Goal: Transaction & Acquisition: Download file/media

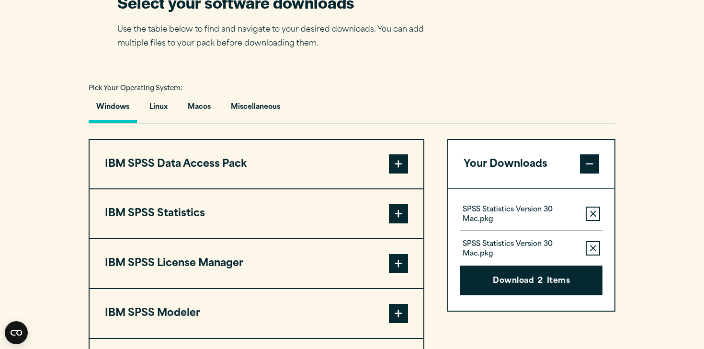
scroll to position [634, 0]
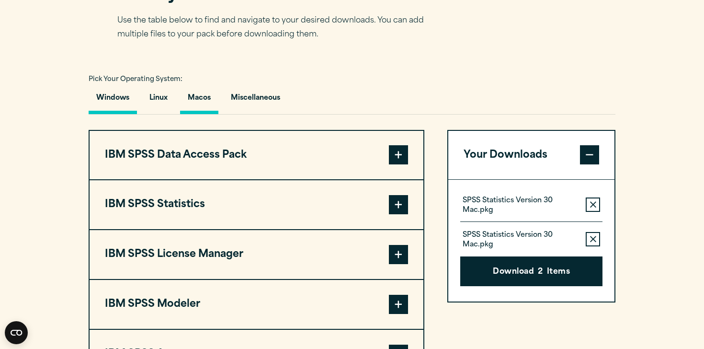
click at [201, 114] on button "Macos" at bounding box center [199, 100] width 38 height 27
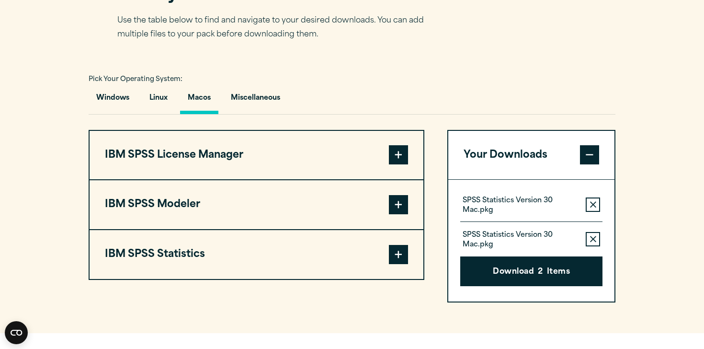
click at [264, 229] on button "IBM SPSS Modeler" at bounding box center [257, 204] width 334 height 49
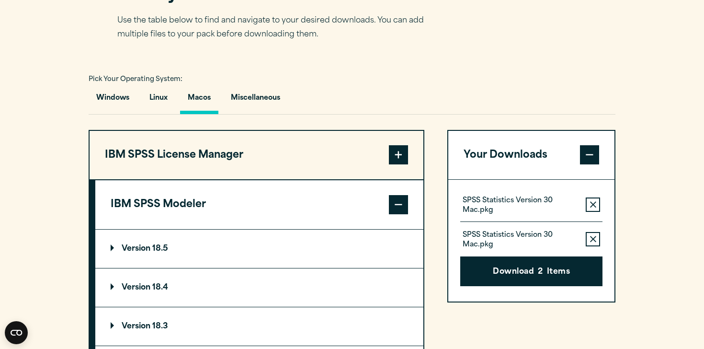
click at [264, 229] on button "IBM SPSS Modeler" at bounding box center [259, 204] width 328 height 49
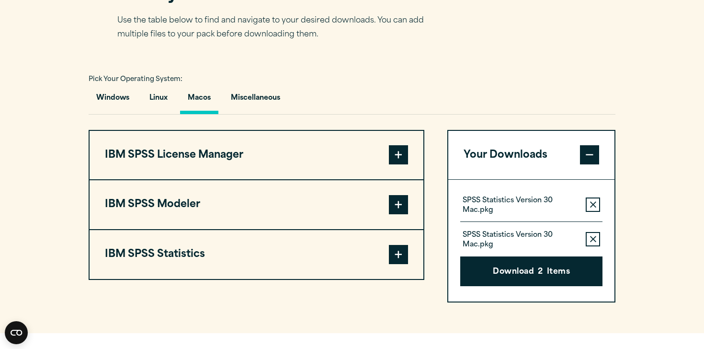
click at [229, 279] on button "IBM SPSS Statistics" at bounding box center [257, 254] width 334 height 49
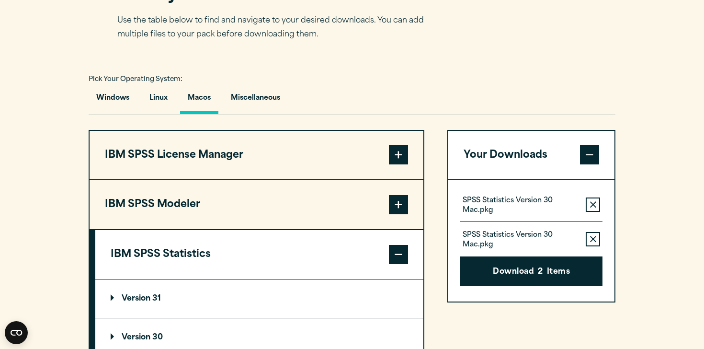
click at [150, 302] on p "Version 31" at bounding box center [136, 299] width 50 height 8
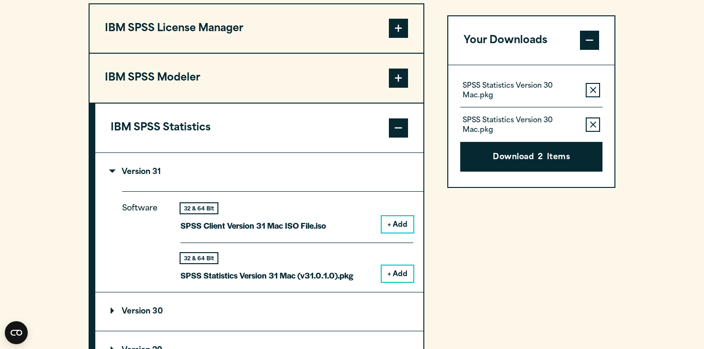
scroll to position [763, 0]
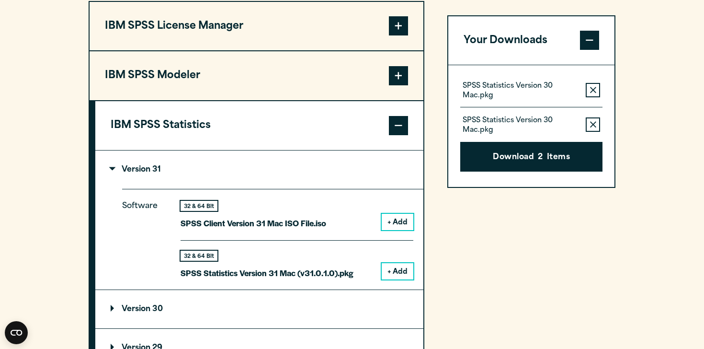
click at [393, 230] on button "+ Add" at bounding box center [398, 222] width 32 height 16
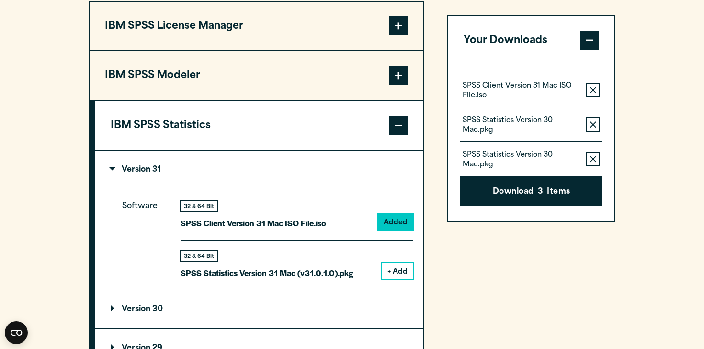
click at [594, 93] on icon "button" at bounding box center [593, 90] width 6 height 6
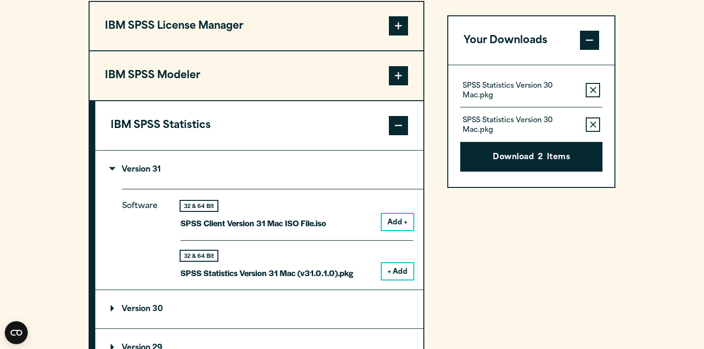
click at [594, 93] on icon "button" at bounding box center [593, 90] width 6 height 6
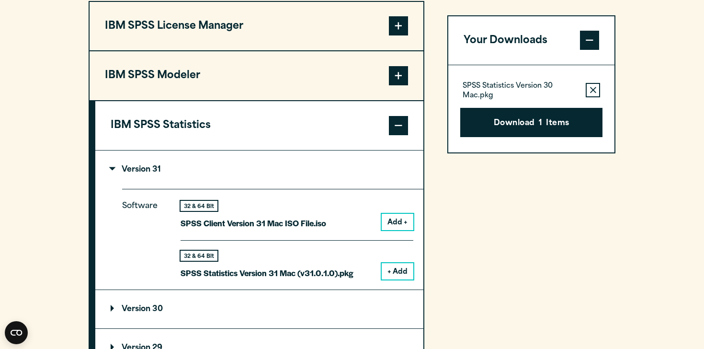
click at [594, 93] on icon "button" at bounding box center [593, 90] width 6 height 6
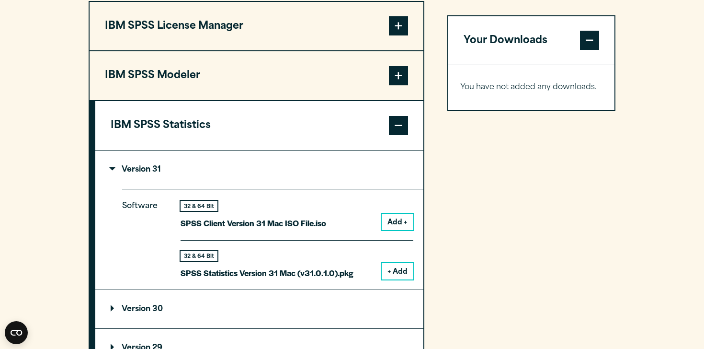
click at [399, 279] on button "+ Add" at bounding box center [398, 271] width 32 height 16
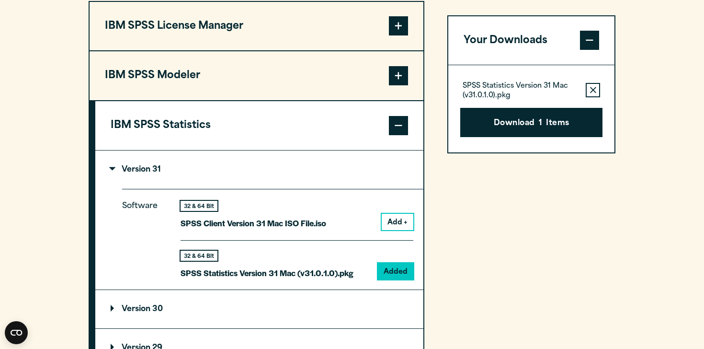
click at [596, 95] on button "Remove this item from your software download list" at bounding box center [593, 90] width 14 height 14
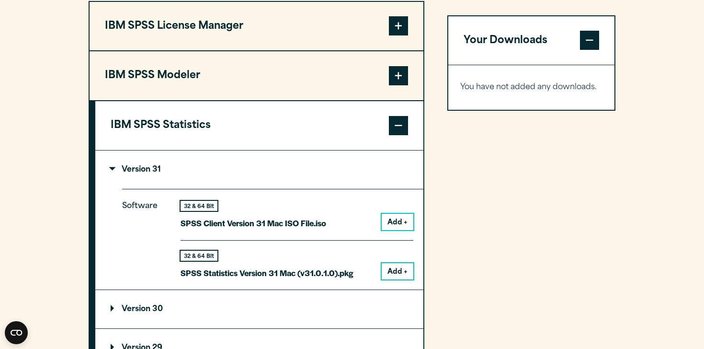
click at [398, 235] on div "32 & 64 Bit SPSS Client Version 31 Mac ISO File.iso Add +" at bounding box center [297, 220] width 233 height 39
click at [396, 230] on button "Add +" at bounding box center [398, 222] width 32 height 16
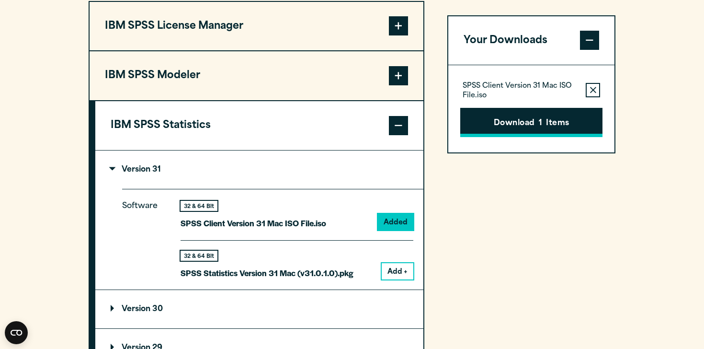
click at [527, 129] on button "Download 1 Items" at bounding box center [531, 123] width 142 height 30
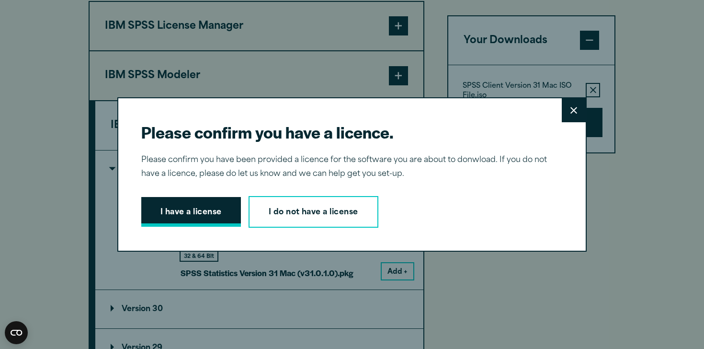
click at [208, 224] on button "I have a license" at bounding box center [191, 212] width 100 height 30
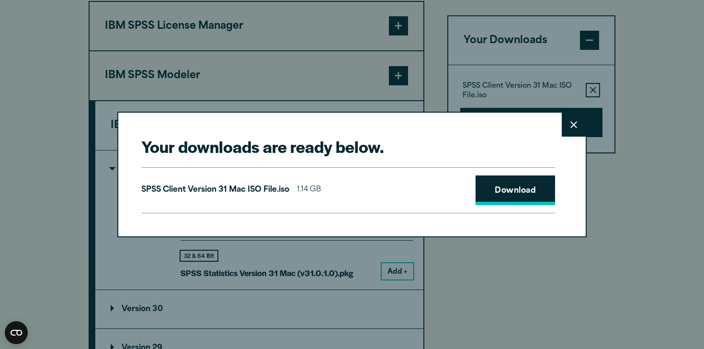
click at [497, 193] on link "Download" at bounding box center [515, 190] width 79 height 30
click at [505, 185] on link "Download" at bounding box center [515, 190] width 79 height 30
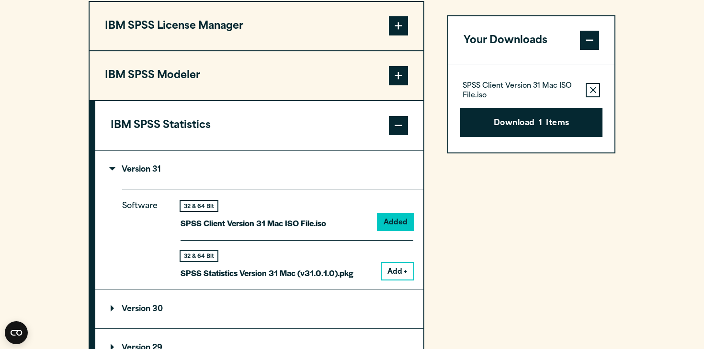
click at [646, 103] on div "Your downloads are ready below. Close SPSS Client Version 31 Mac ISO File.iso 1…" at bounding box center [352, 174] width 704 height 349
